Goal: Information Seeking & Learning: Learn about a topic

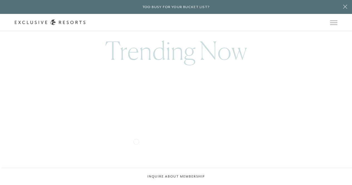
scroll to position [324, 0]
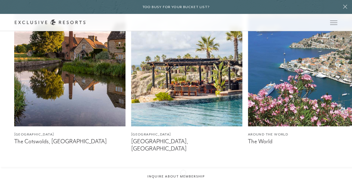
click at [183, 178] on icon at bounding box center [182, 179] width 11 height 2
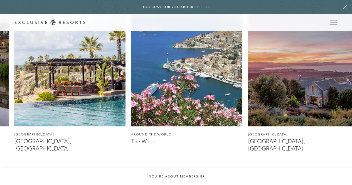
click at [183, 178] on icon at bounding box center [182, 179] width 11 height 2
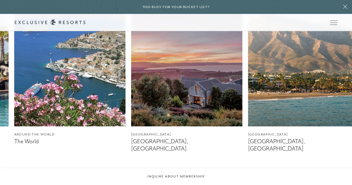
click at [183, 178] on icon at bounding box center [182, 179] width 11 height 2
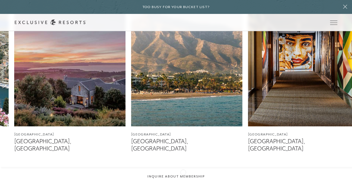
click at [183, 178] on icon at bounding box center [182, 179] width 11 height 2
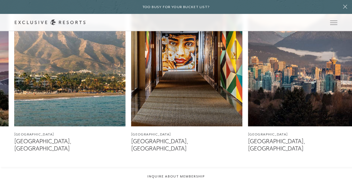
click at [183, 178] on icon at bounding box center [182, 179] width 11 height 2
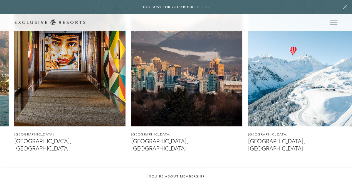
click at [183, 178] on icon at bounding box center [182, 179] width 11 height 2
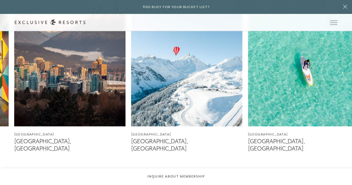
click at [183, 178] on icon at bounding box center [182, 179] width 11 height 2
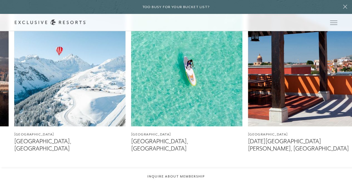
click at [183, 178] on icon at bounding box center [182, 179] width 11 height 2
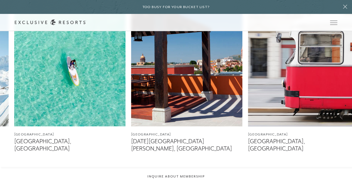
click at [183, 178] on icon at bounding box center [182, 179] width 11 height 2
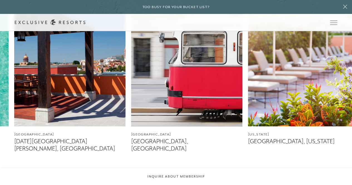
click at [154, 139] on figcaption "[GEOGRAPHIC_DATA], [GEOGRAPHIC_DATA]" at bounding box center [186, 145] width 111 height 14
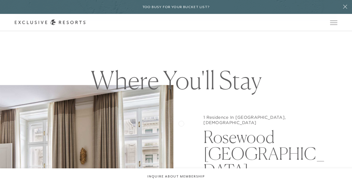
scroll to position [388, 0]
click at [0, 0] on link "Residence Collection" at bounding box center [0, 0] width 0 height 0
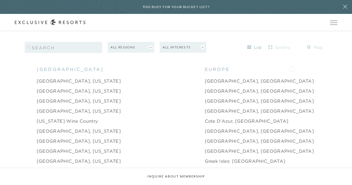
scroll to position [520, 0]
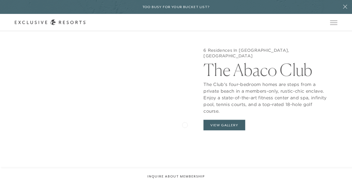
scroll to position [469, 0]
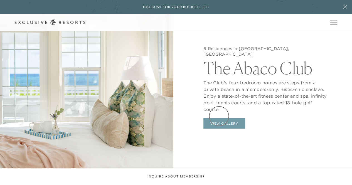
click at [219, 118] on button "View Gallery" at bounding box center [224, 123] width 42 height 11
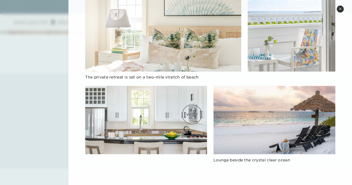
scroll to position [619, 0]
